Goal: Information Seeking & Learning: Understand process/instructions

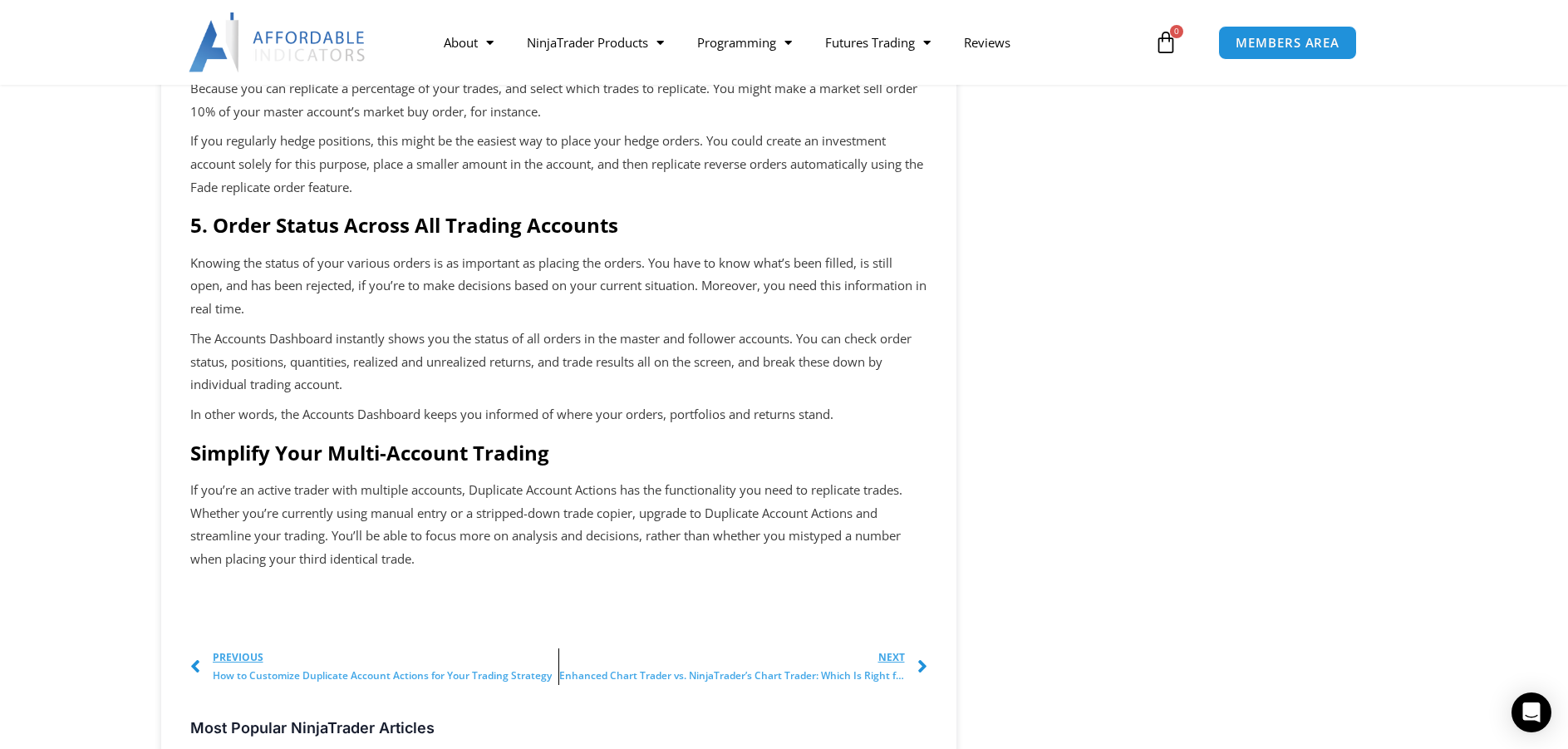
scroll to position [1413, 0]
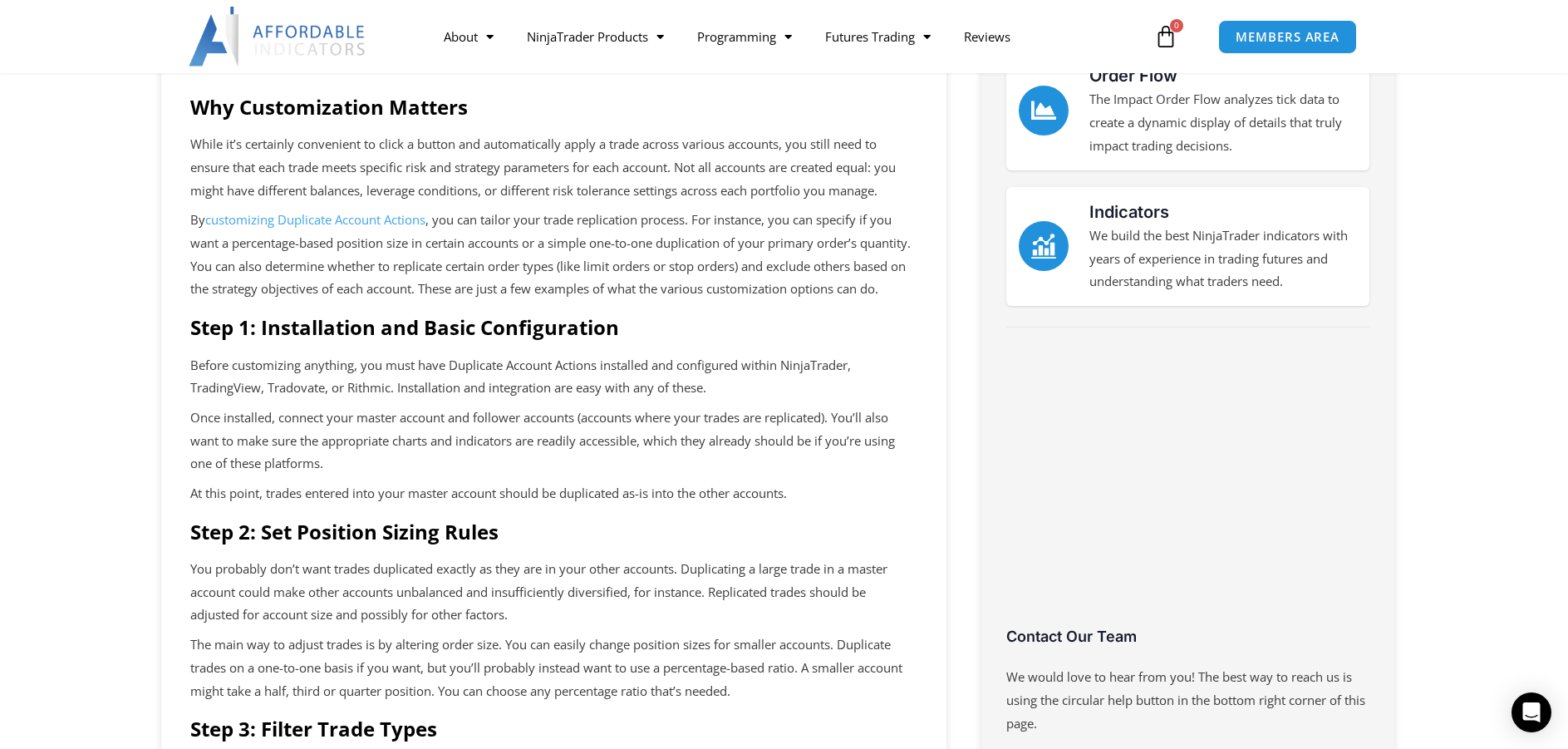
scroll to position [416, 0]
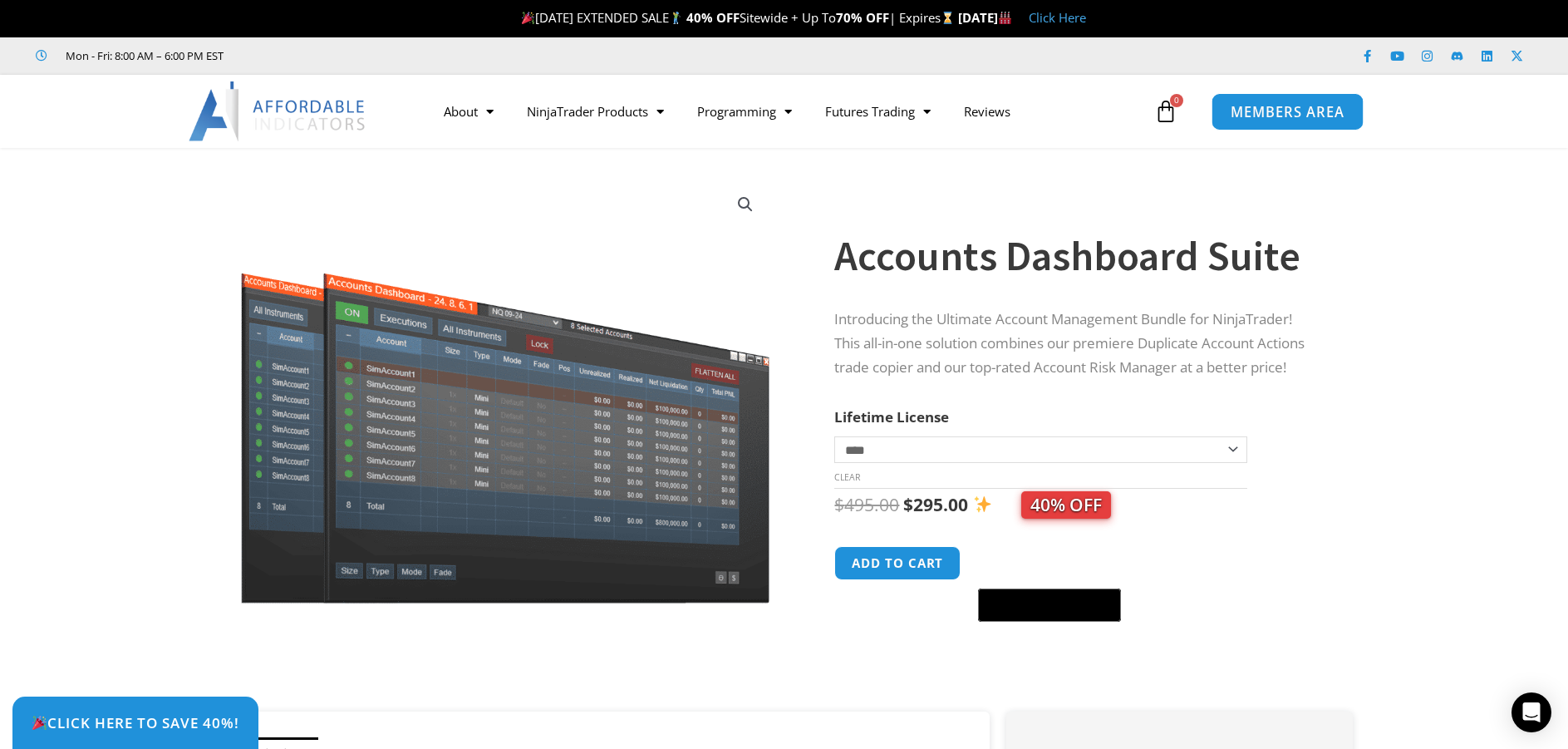
click at [1310, 109] on span "MEMBERS AREA" at bounding box center [1287, 111] width 114 height 14
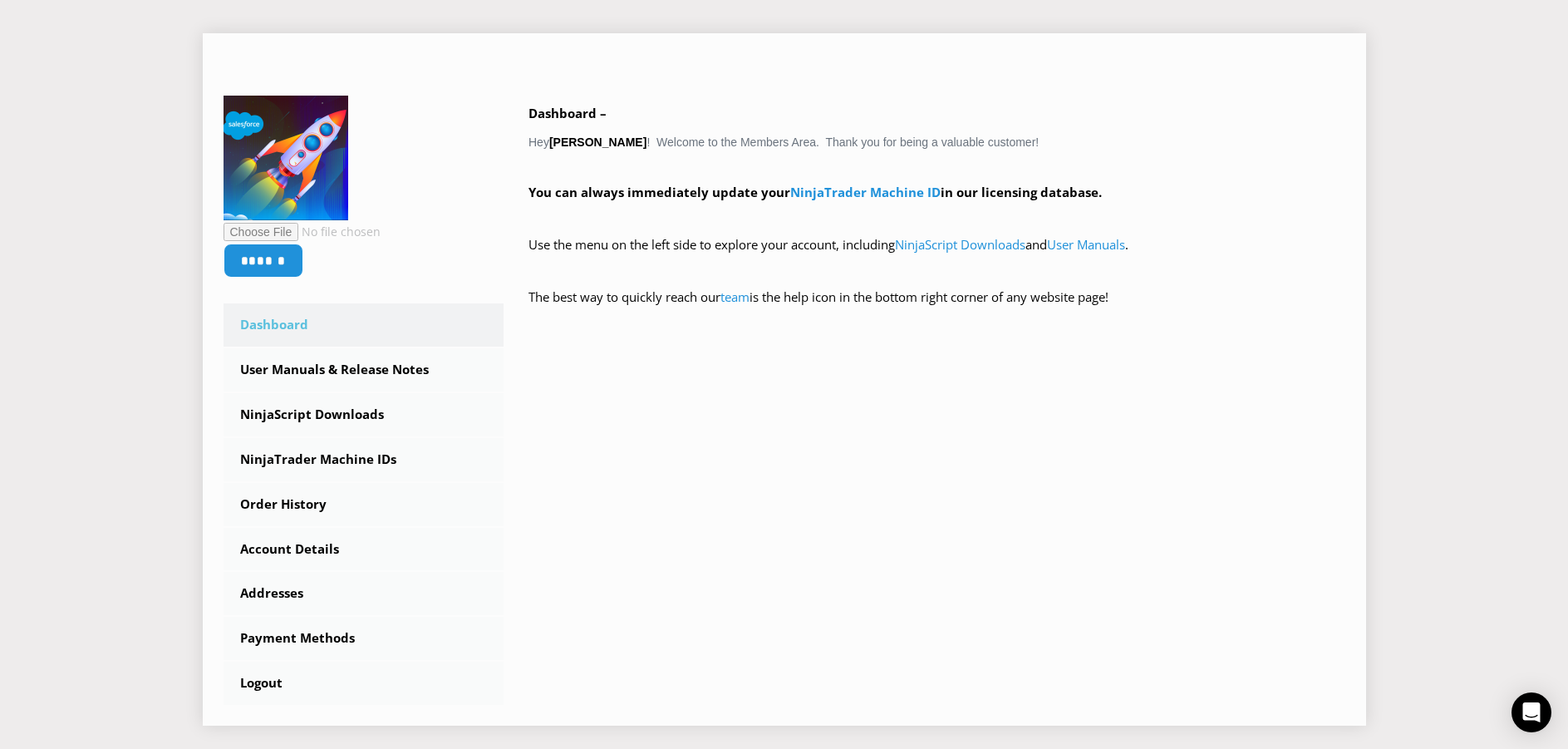
scroll to position [332, 0]
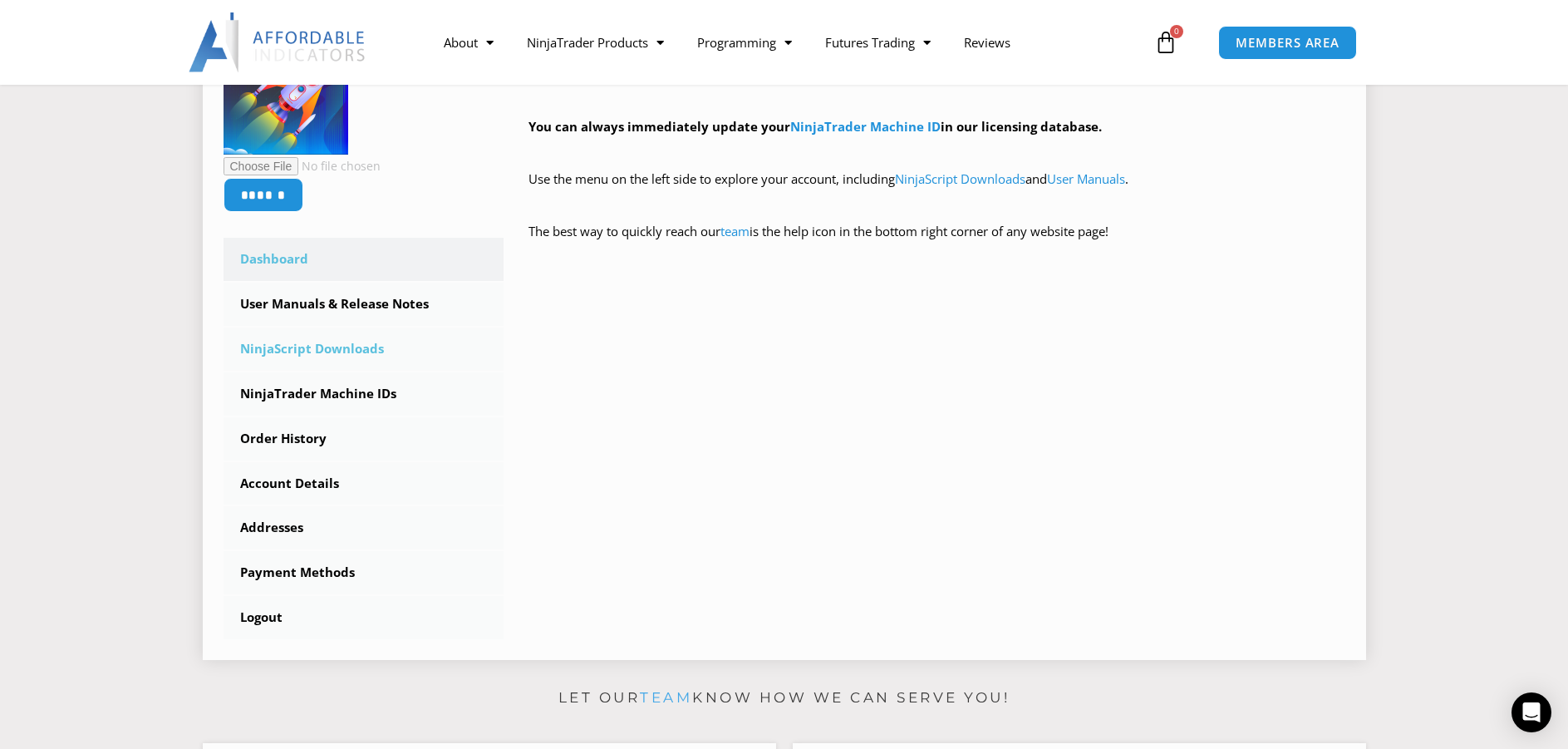
click at [297, 356] on link "NinjaScript Downloads" at bounding box center [363, 349] width 281 height 44
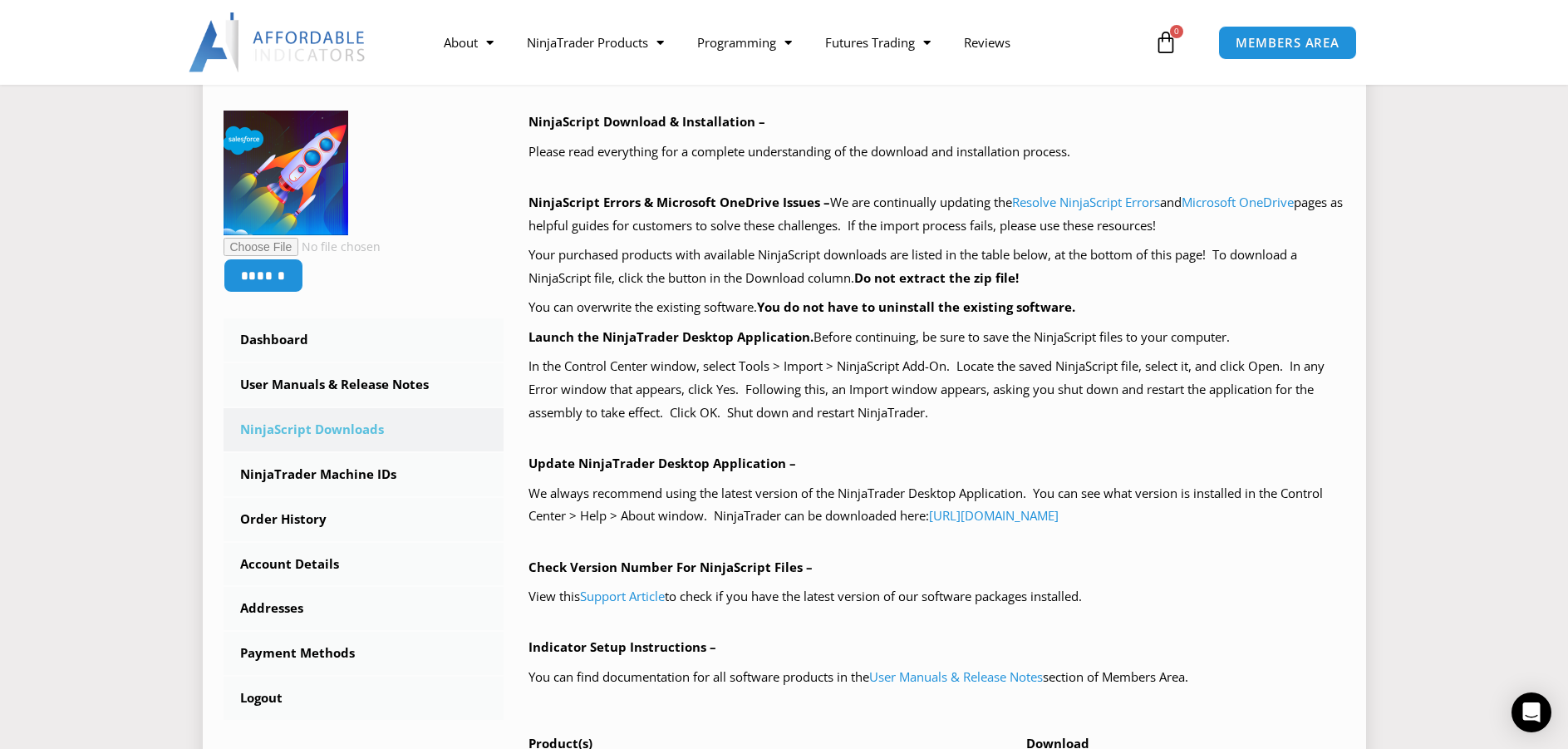
scroll to position [249, 0]
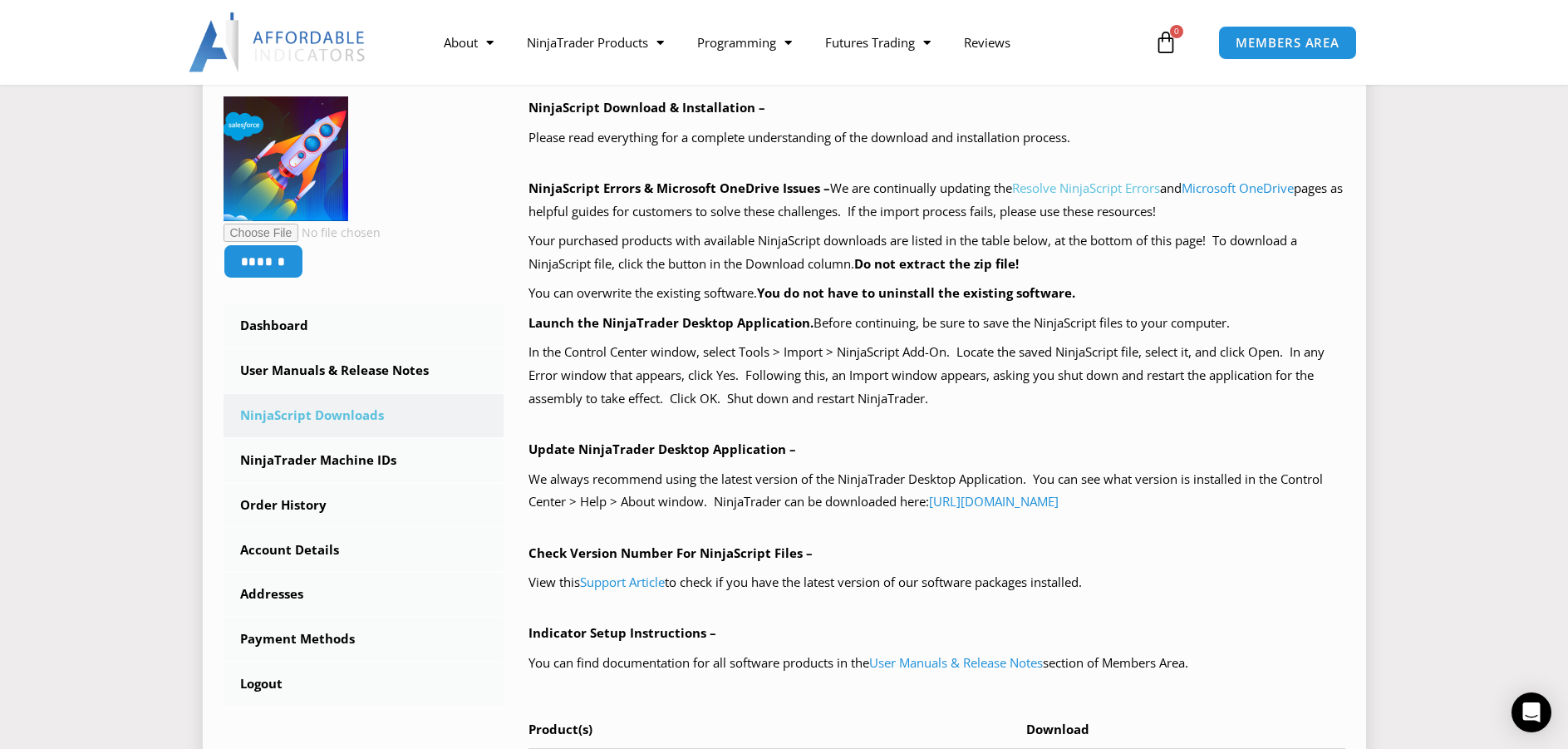
click at [1084, 191] on link "Resolve NinjaScript Errors" at bounding box center [1086, 188] width 148 height 17
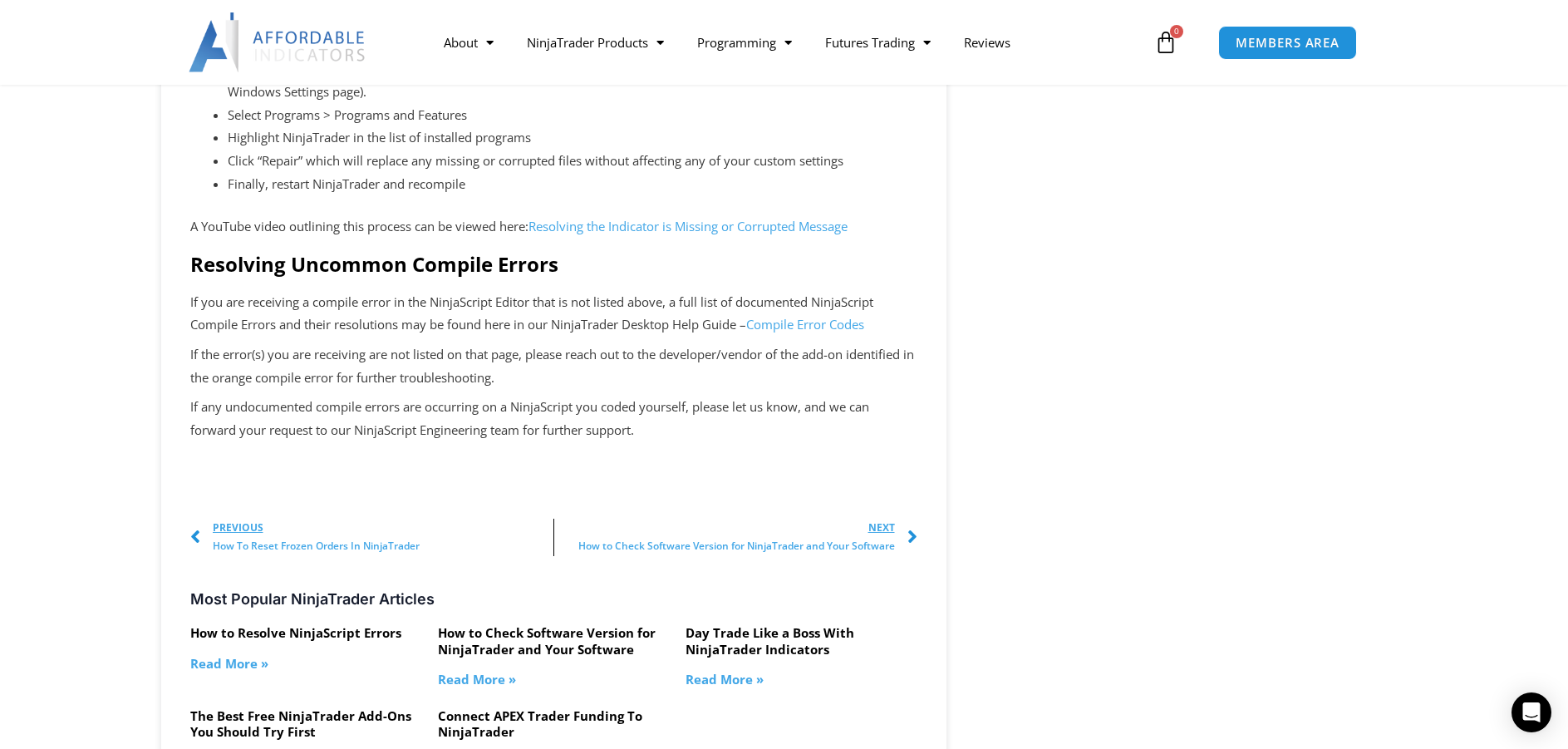
scroll to position [3489, 0]
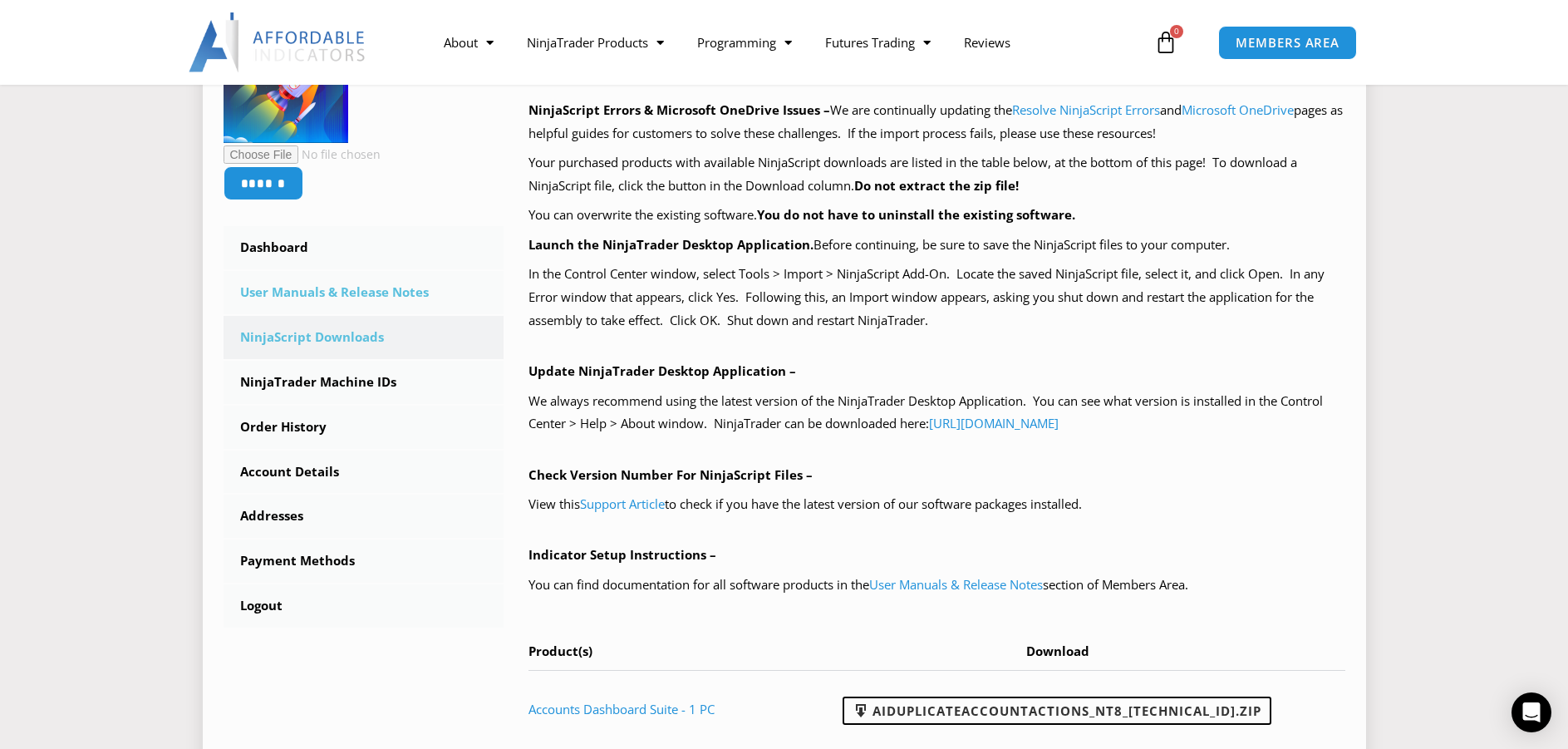
scroll to position [249, 0]
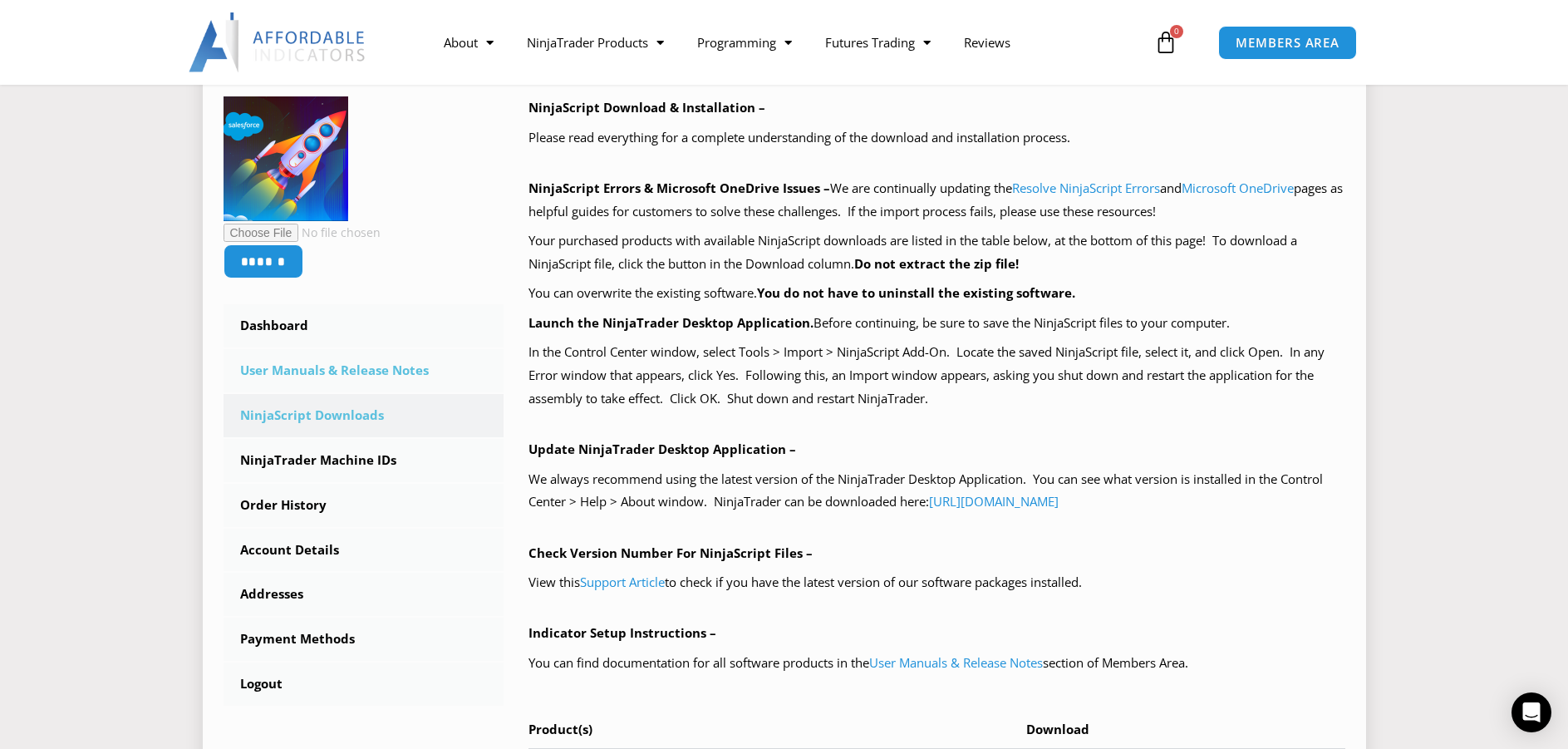
click at [324, 375] on link "User Manuals & Release Notes" at bounding box center [363, 370] width 281 height 44
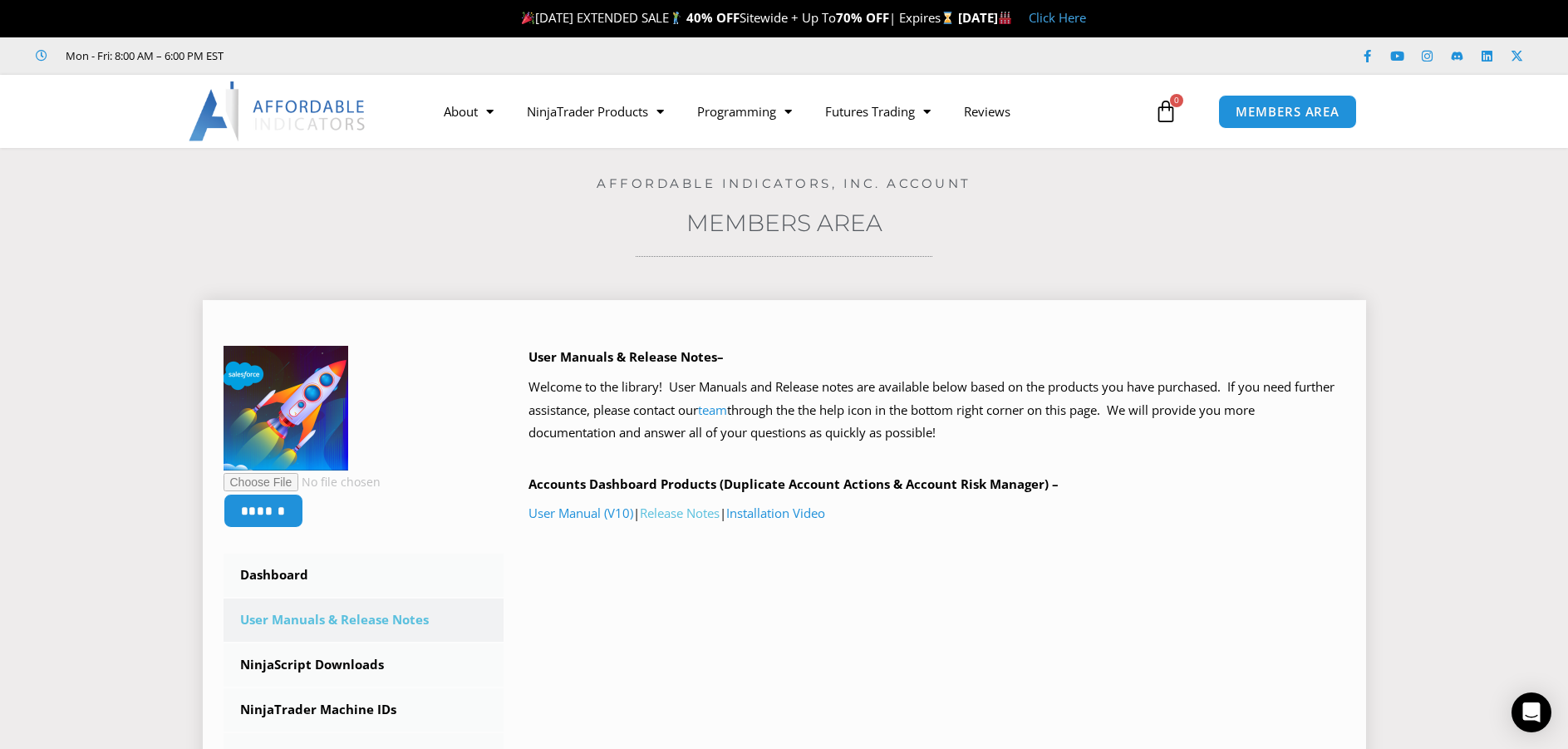
click at [671, 513] on link "Release Notes" at bounding box center [680, 513] width 80 height 17
click at [606, 508] on link "User Manual (V10)" at bounding box center [581, 513] width 105 height 17
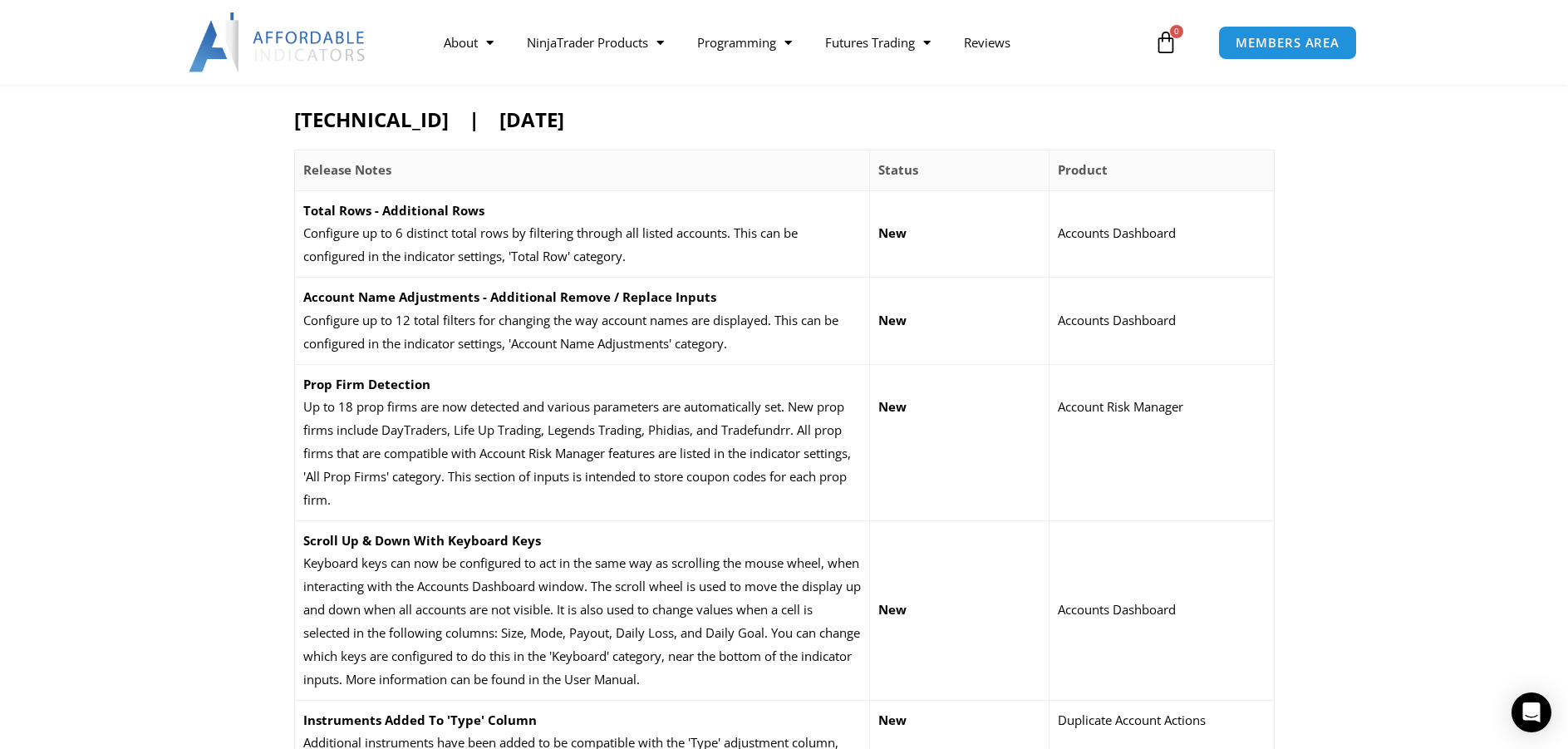
scroll to position [581, 0]
